Goal: Information Seeking & Learning: Learn about a topic

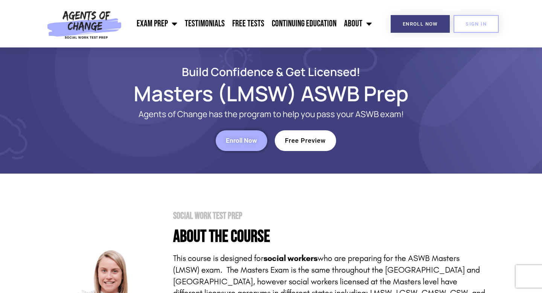
click at [297, 144] on span "Free Preview" at bounding box center [305, 140] width 41 height 6
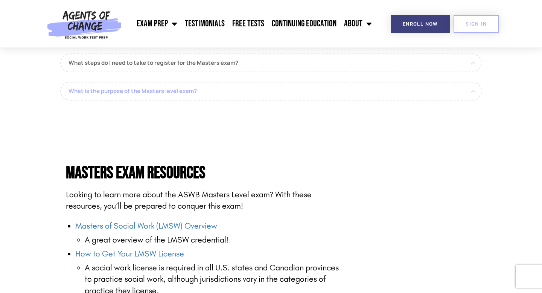
scroll to position [804, 0]
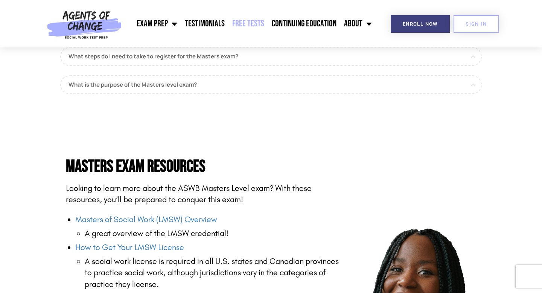
click at [255, 15] on link "Free Tests" at bounding box center [248, 23] width 40 height 19
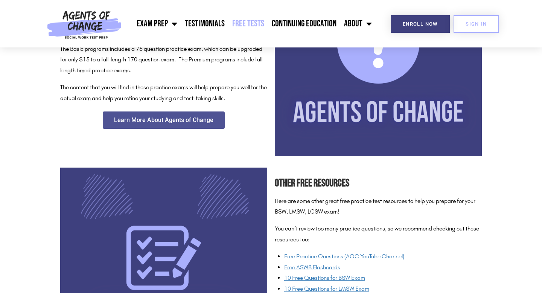
scroll to position [532, 0]
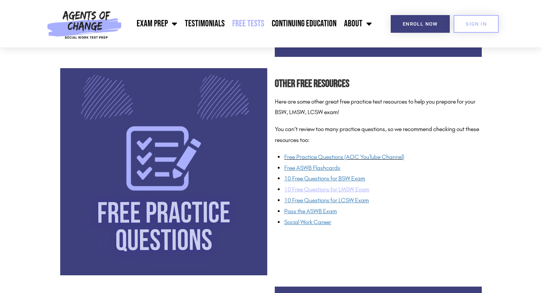
click at [295, 187] on span "10 Free Questions for LMSW Exam" at bounding box center [326, 189] width 85 height 7
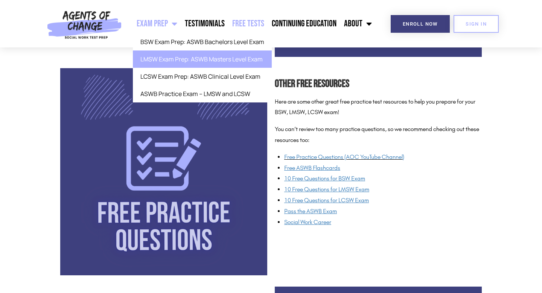
click at [171, 61] on link "LMSW Exam Prep: ASWB Masters Level Exam" at bounding box center [202, 58] width 139 height 17
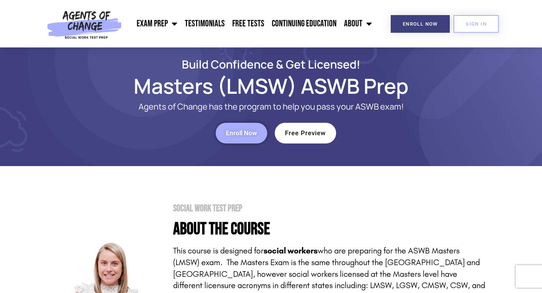
scroll to position [10, 0]
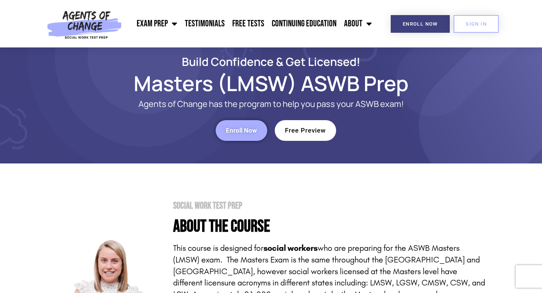
click at [317, 123] on link "Free Preview" at bounding box center [305, 130] width 61 height 21
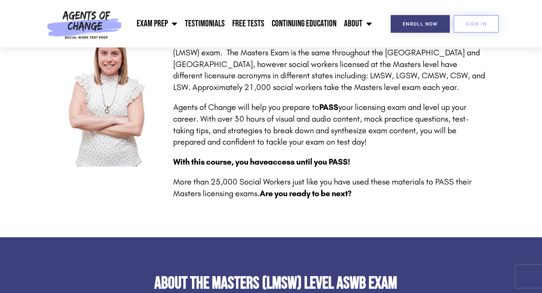
scroll to position [219, 0]
